Goal: Task Accomplishment & Management: Use online tool/utility

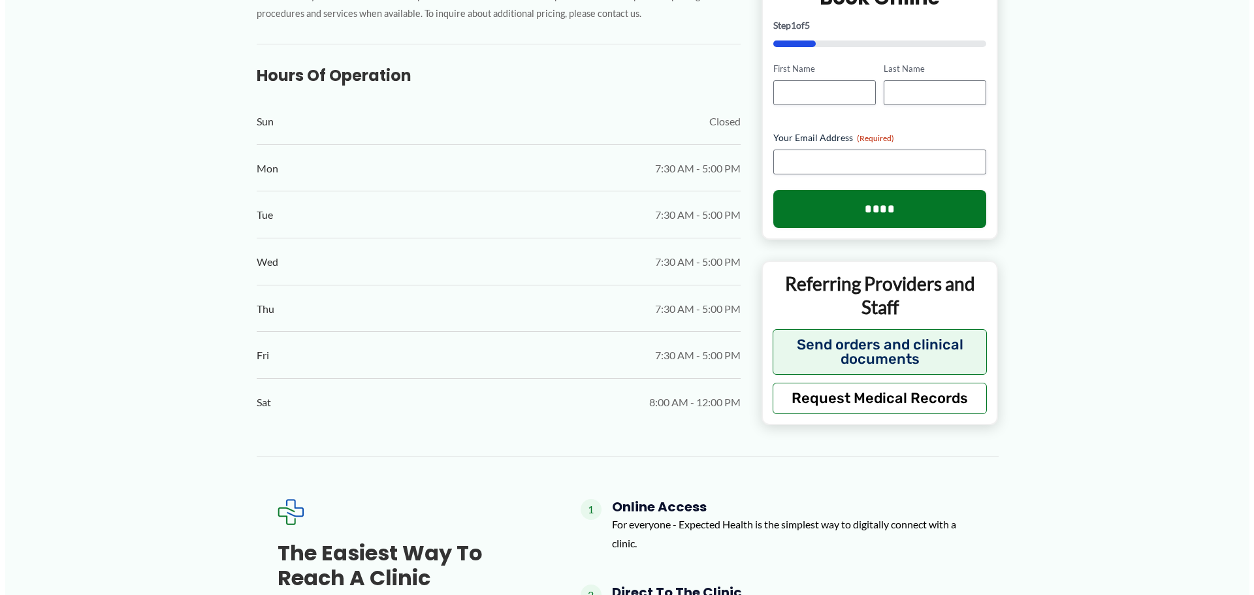
scroll to position [653, 0]
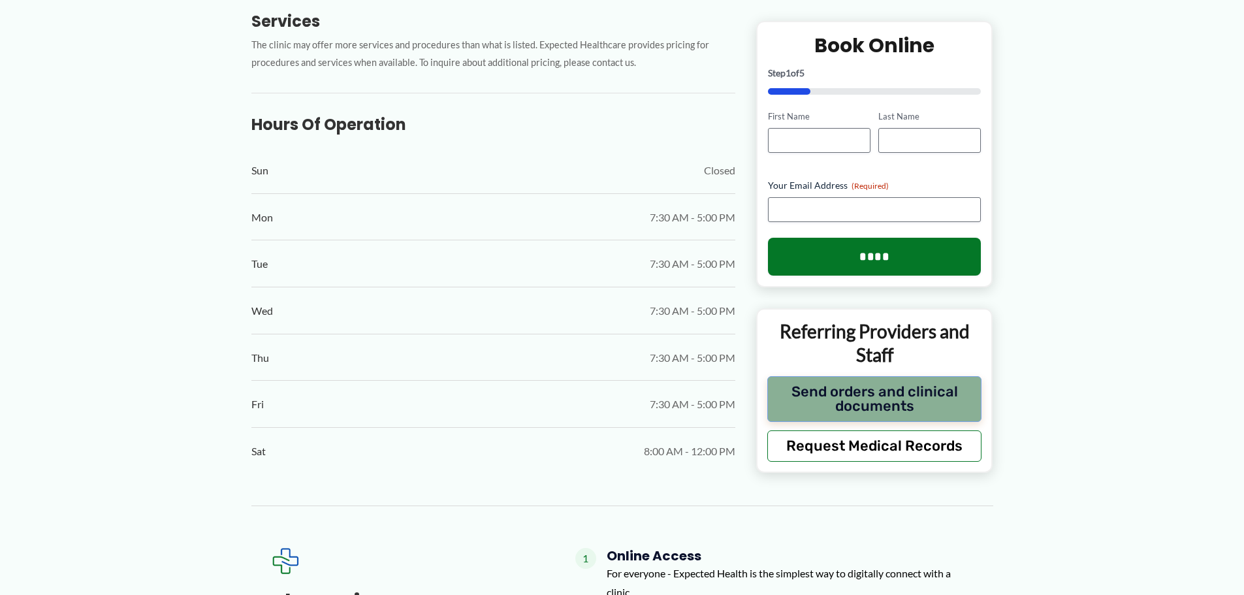
click at [913, 376] on button "Send orders and clinical documents" at bounding box center [875, 399] width 215 height 46
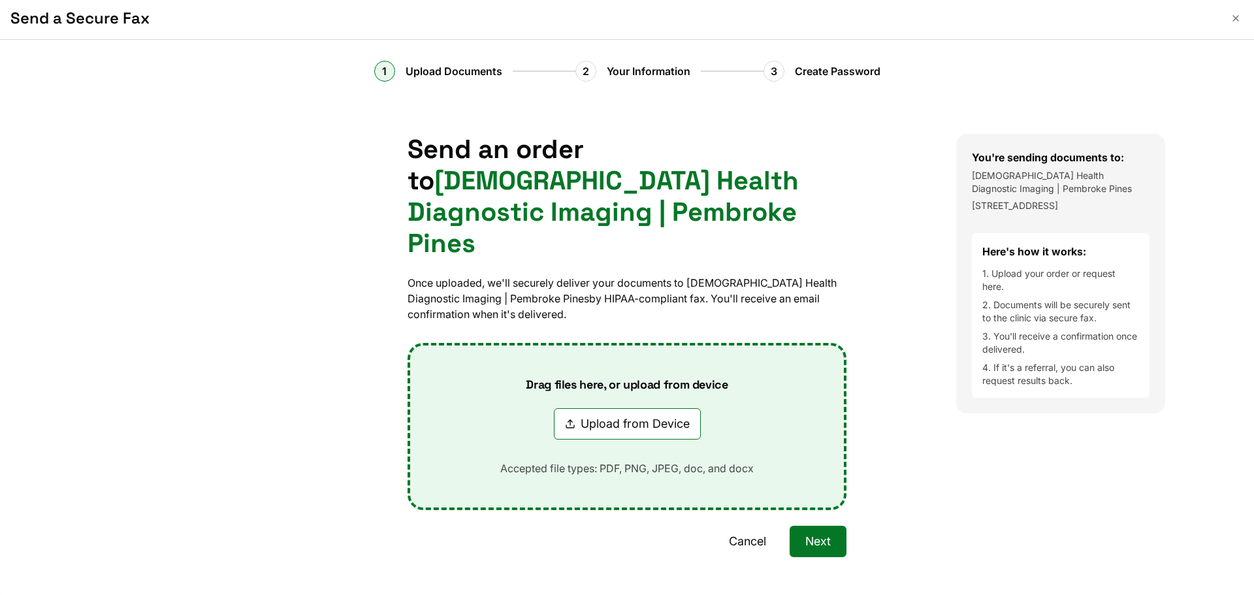
scroll to position [0, 0]
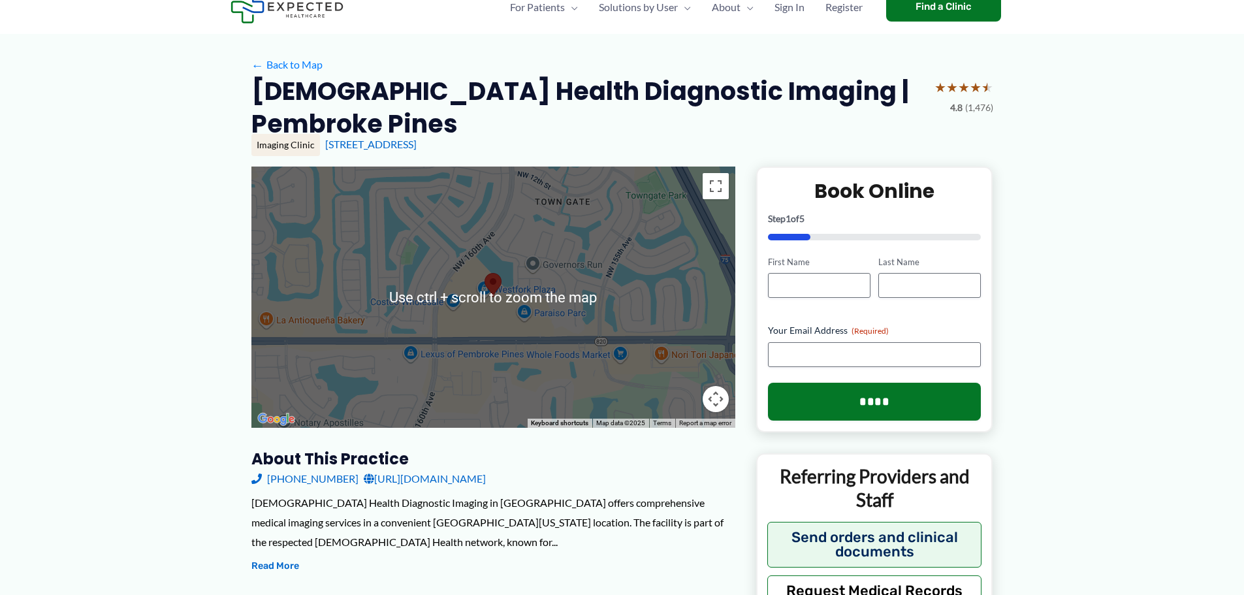
scroll to position [65, 0]
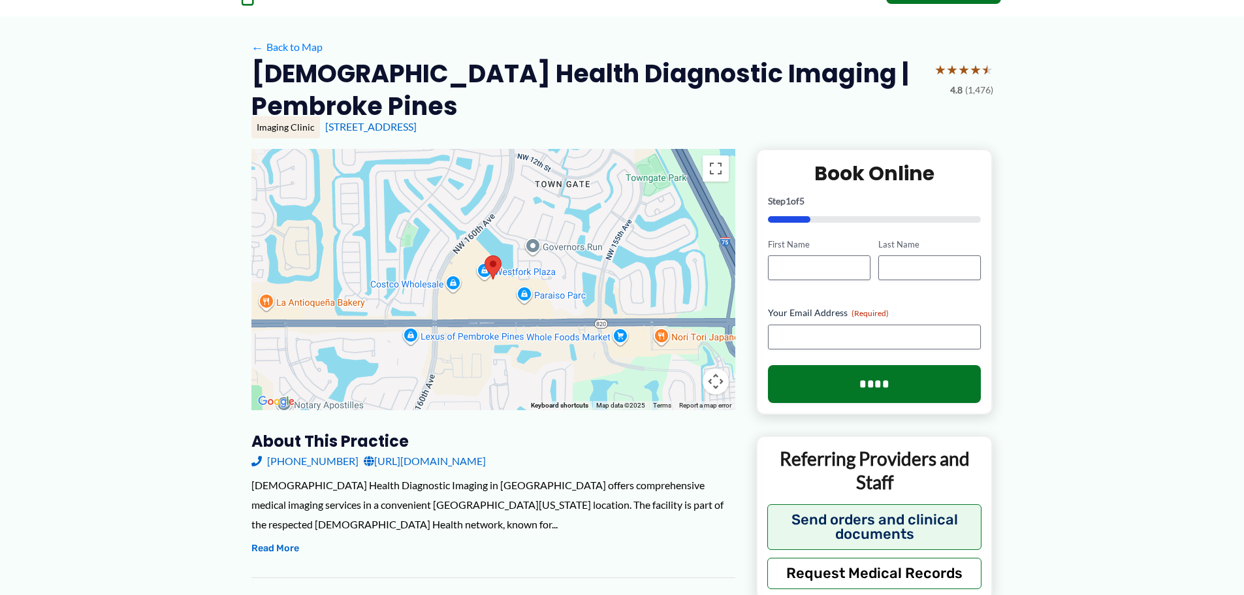
drag, startPoint x: 312, startPoint y: 594, endPoint x: 240, endPoint y: 562, distance: 78.7
